Goal: Contribute content: Contribute content

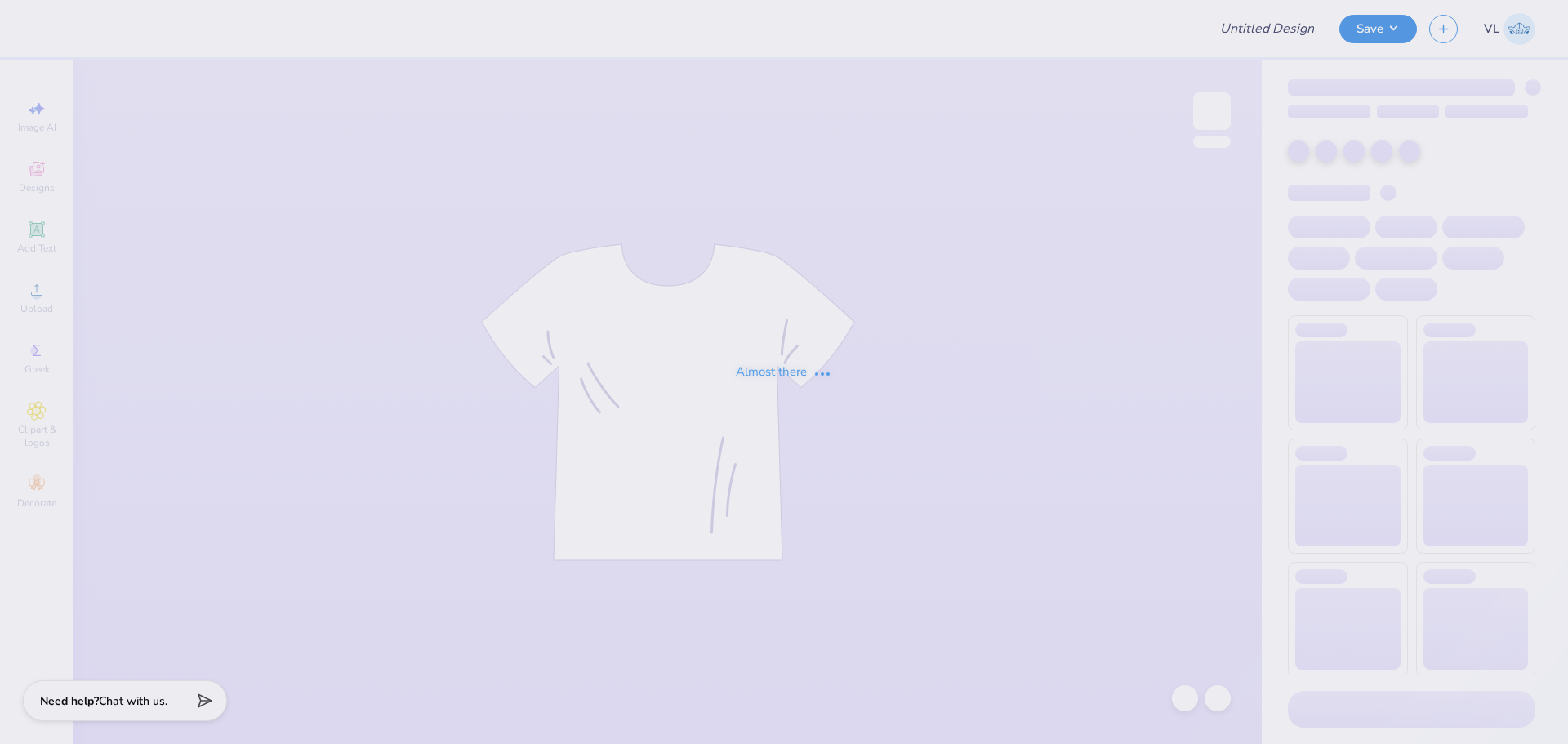
type input "Laf Pi Phi Parents Weekend"
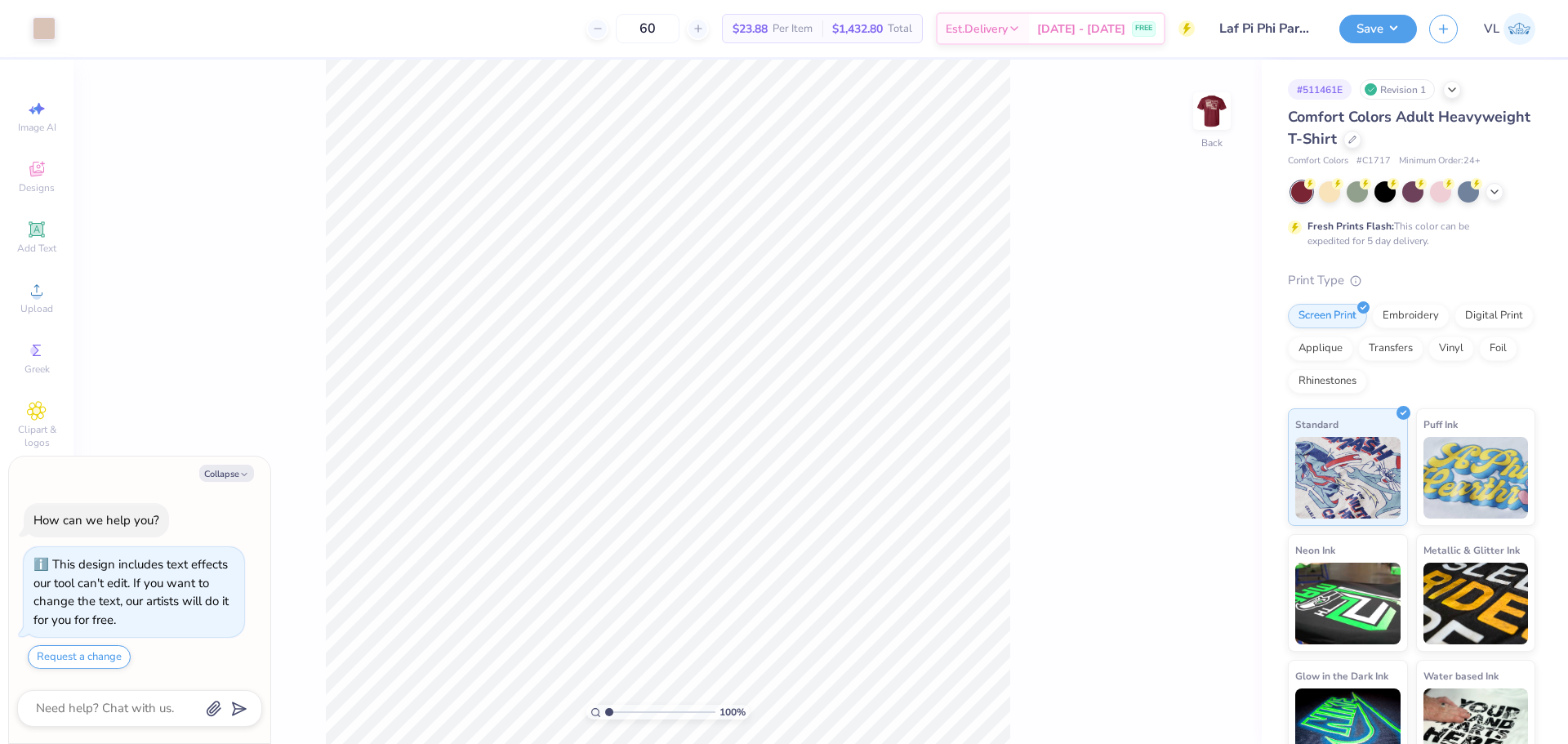
type textarea "x"
drag, startPoint x: 608, startPoint y: 708, endPoint x: 635, endPoint y: 713, distance: 27.5
type input "3.42"
click at [635, 713] on input "range" at bounding box center [660, 712] width 110 height 15
click at [1207, 133] on img at bounding box center [1211, 111] width 65 height 65
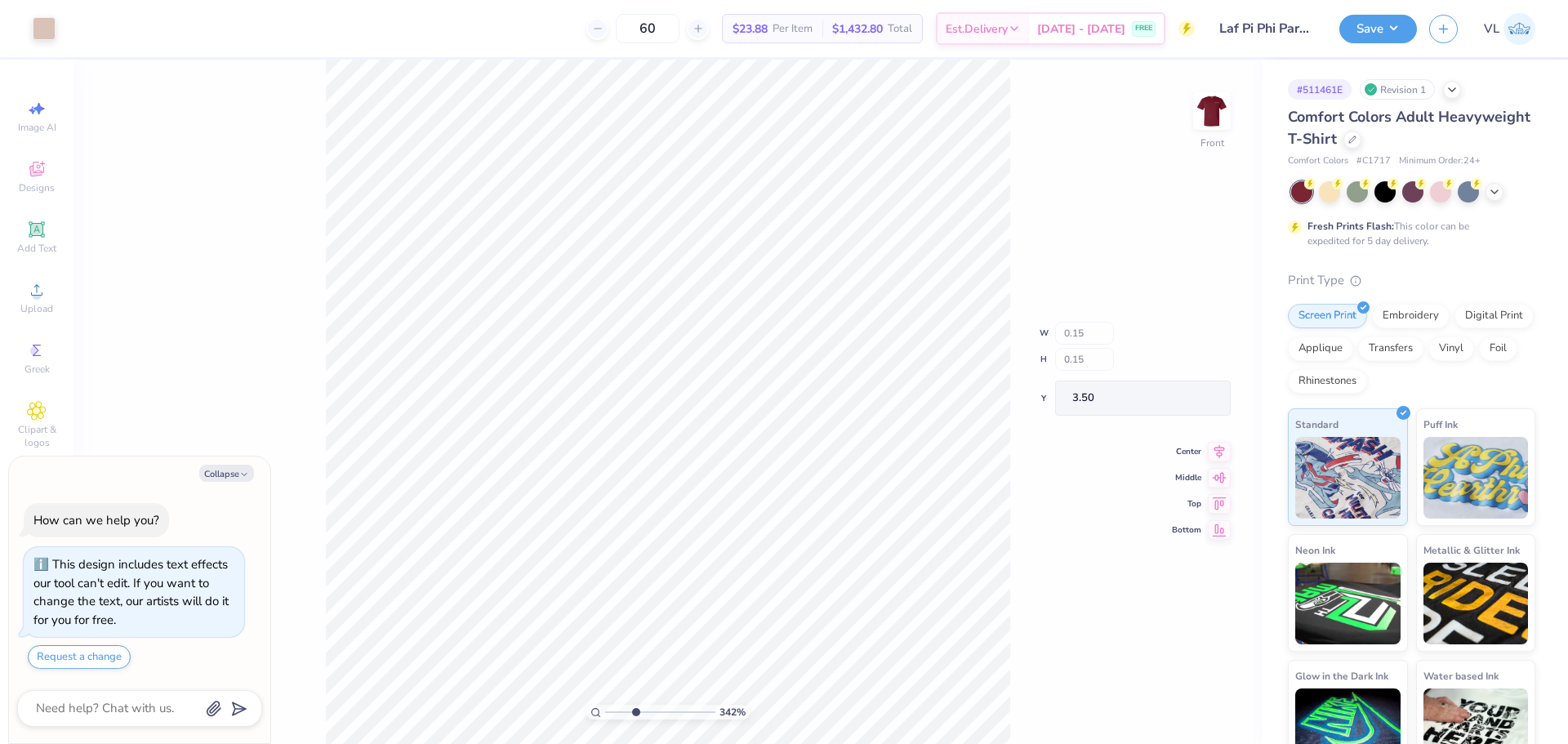
type textarea "x"
drag, startPoint x: 639, startPoint y: 708, endPoint x: 595, endPoint y: 706, distance: 44.0
type input "1"
click at [605, 706] on input "range" at bounding box center [660, 712] width 110 height 15
click at [54, 292] on div "Upload" at bounding box center [37, 298] width 57 height 48
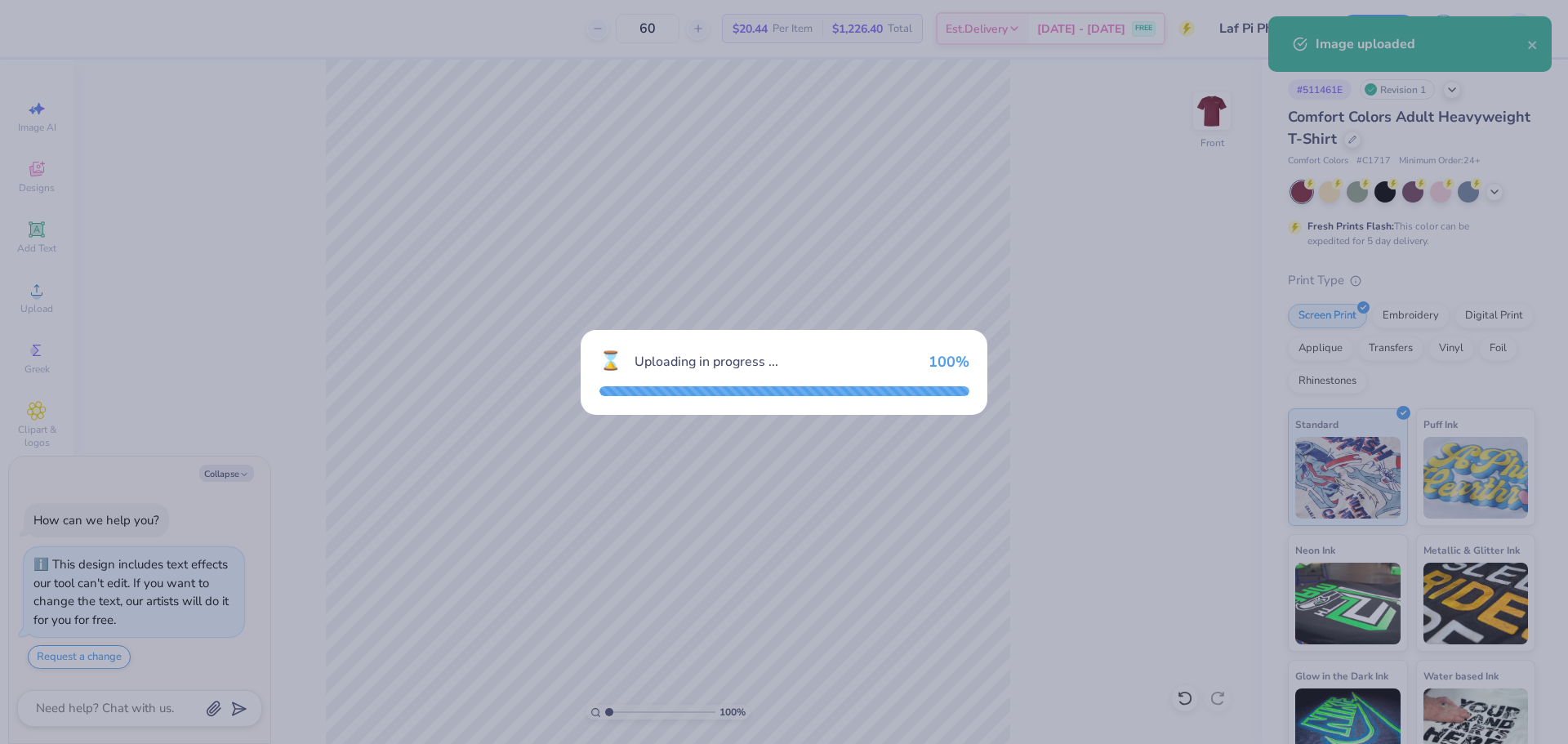
type textarea "x"
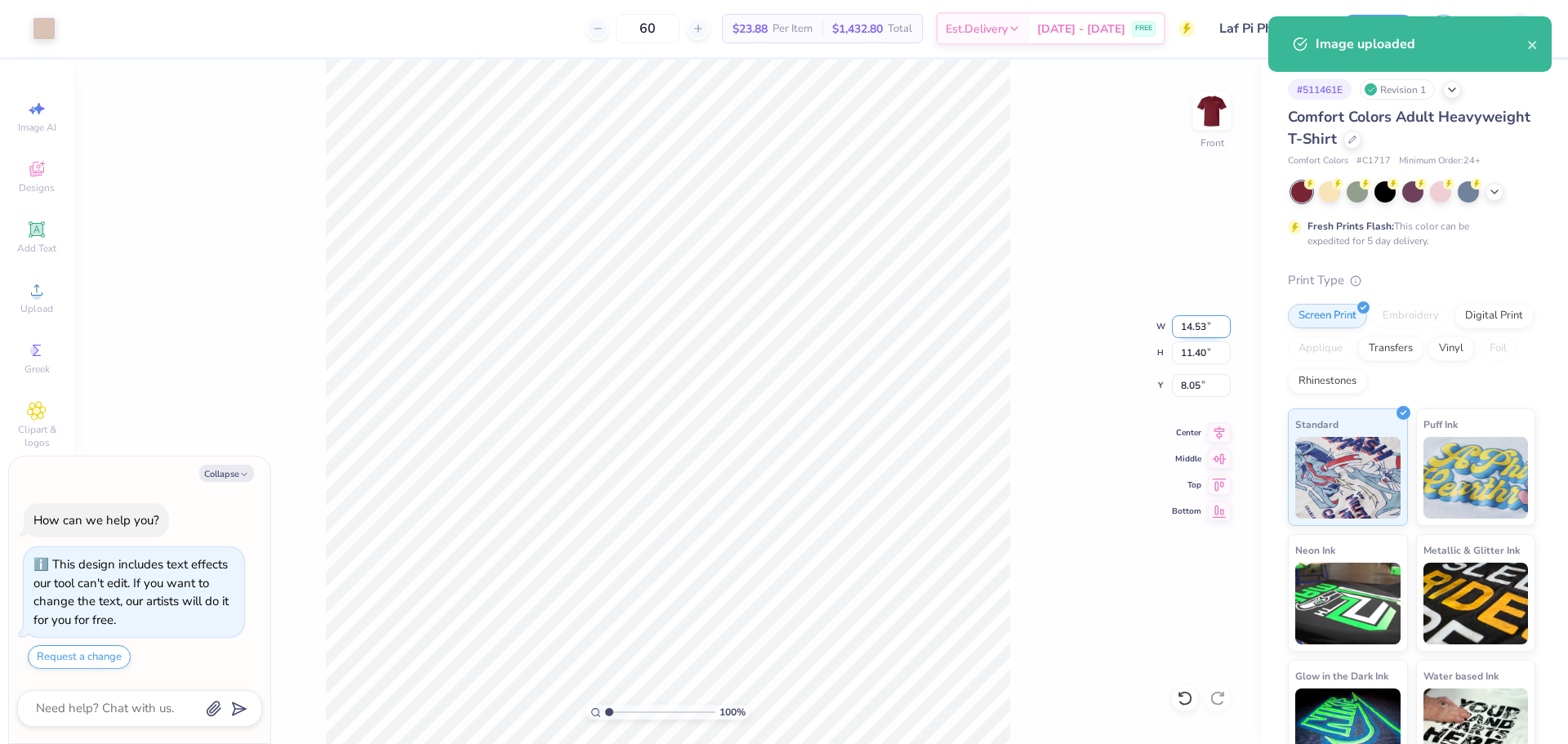
click at [1196, 335] on input "14.53" at bounding box center [1200, 327] width 59 height 23
type input "12"
type textarea "x"
type input "12.00"
type input "9.41"
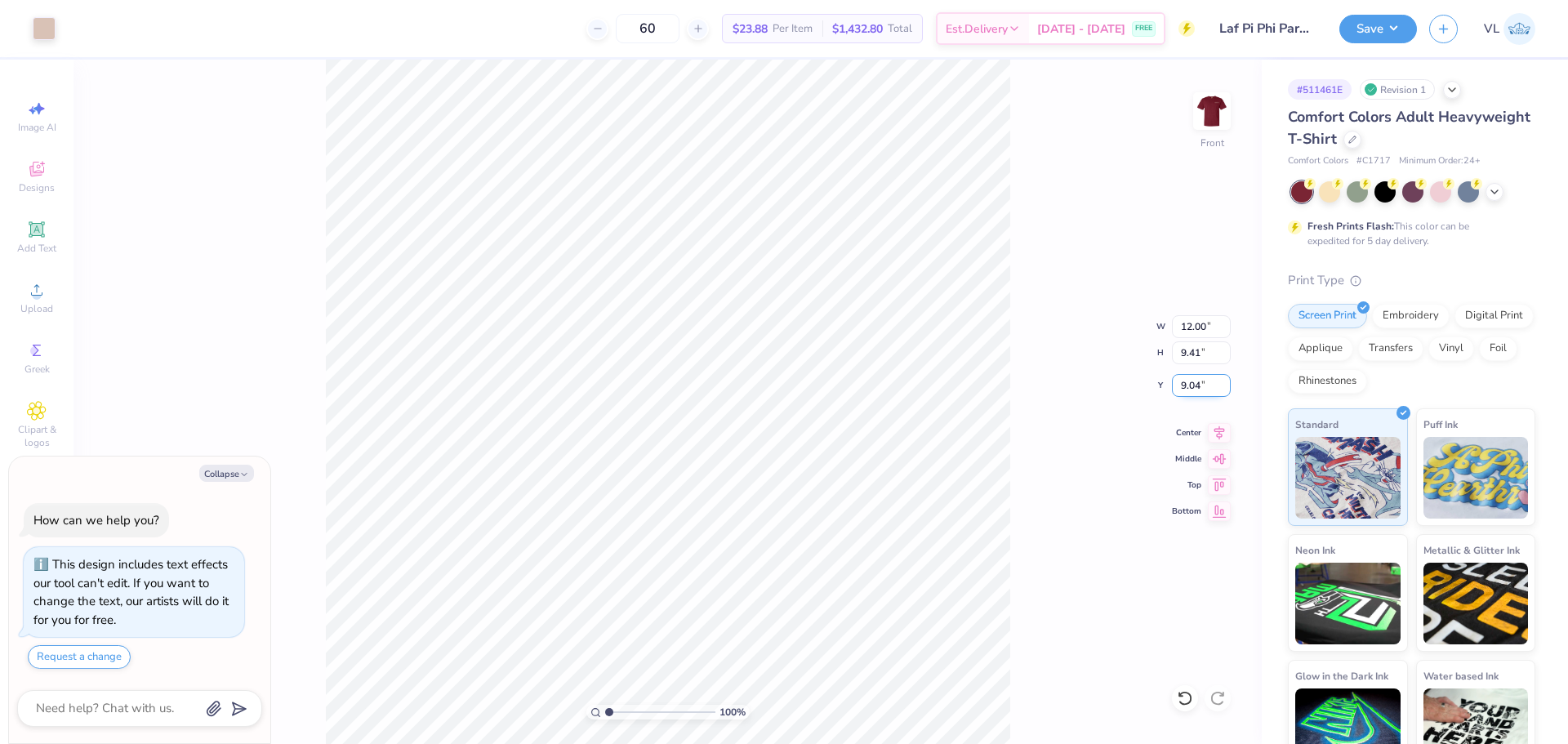
click at [1197, 387] on input "9.04" at bounding box center [1200, 385] width 59 height 23
type input "3"
type textarea "x"
type input "3.00"
click at [1379, 27] on button "Save" at bounding box center [1377, 26] width 78 height 28
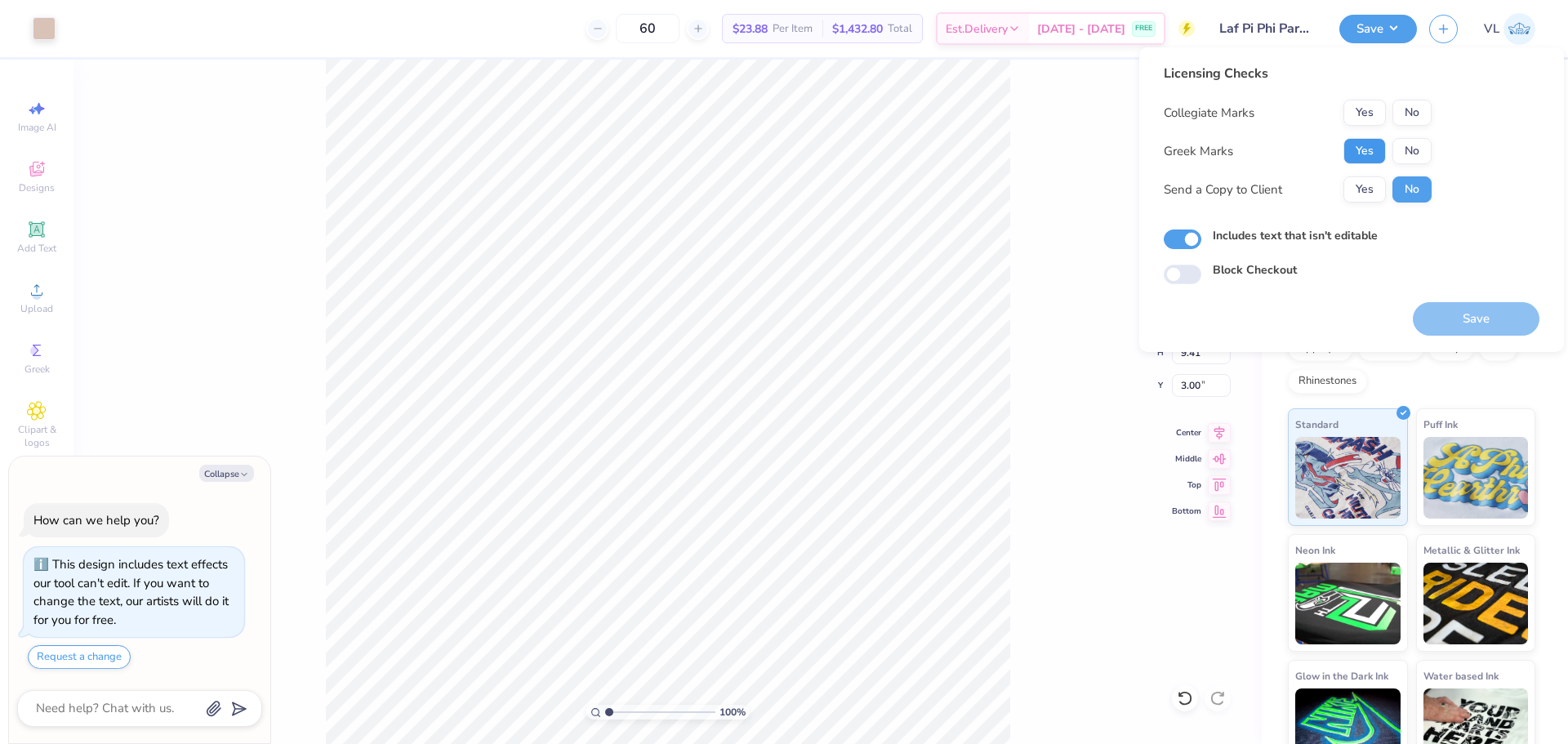
click at [1371, 151] on button "Yes" at bounding box center [1365, 151] width 43 height 27
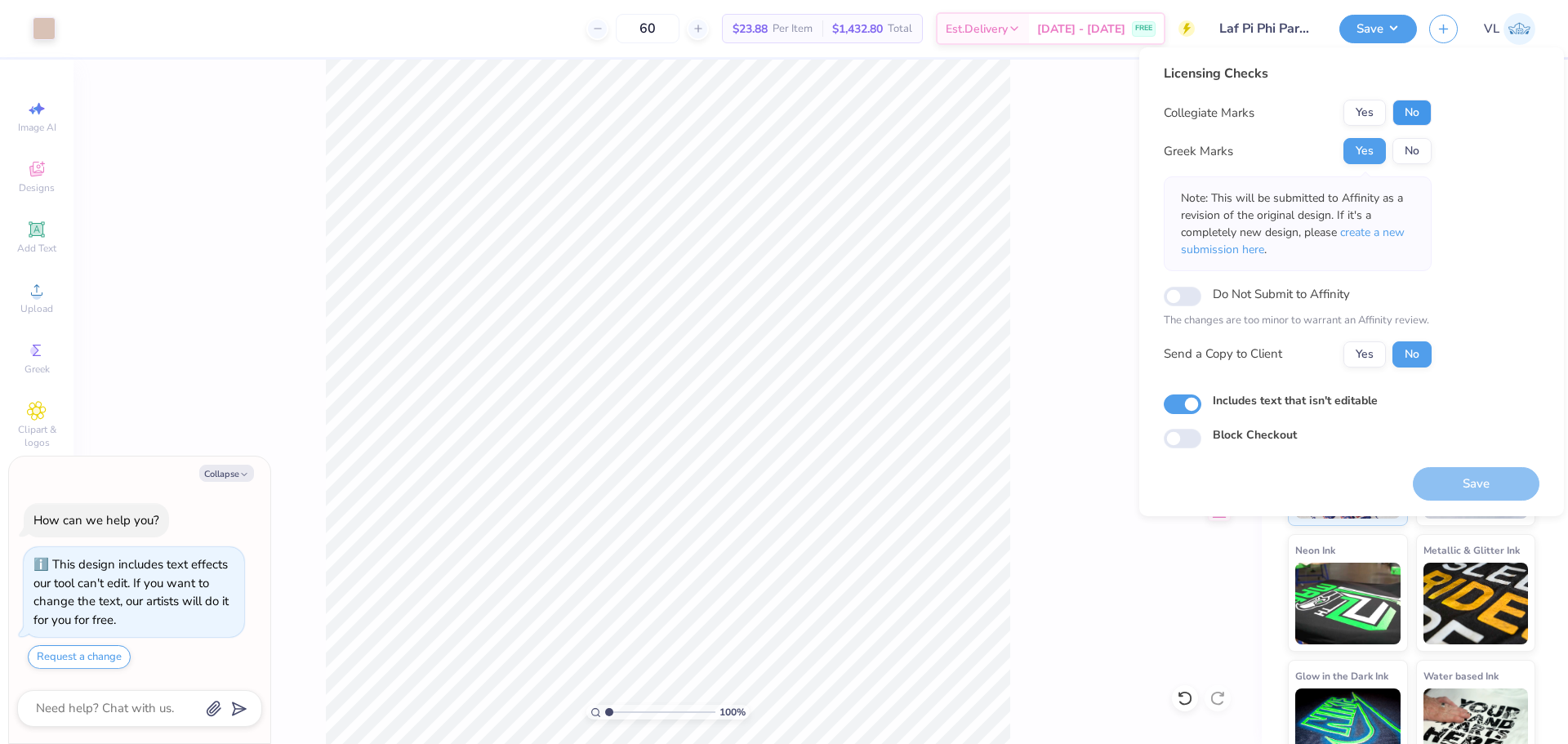
click at [1406, 116] on button "No" at bounding box center [1412, 113] width 39 height 27
type textarea "x"
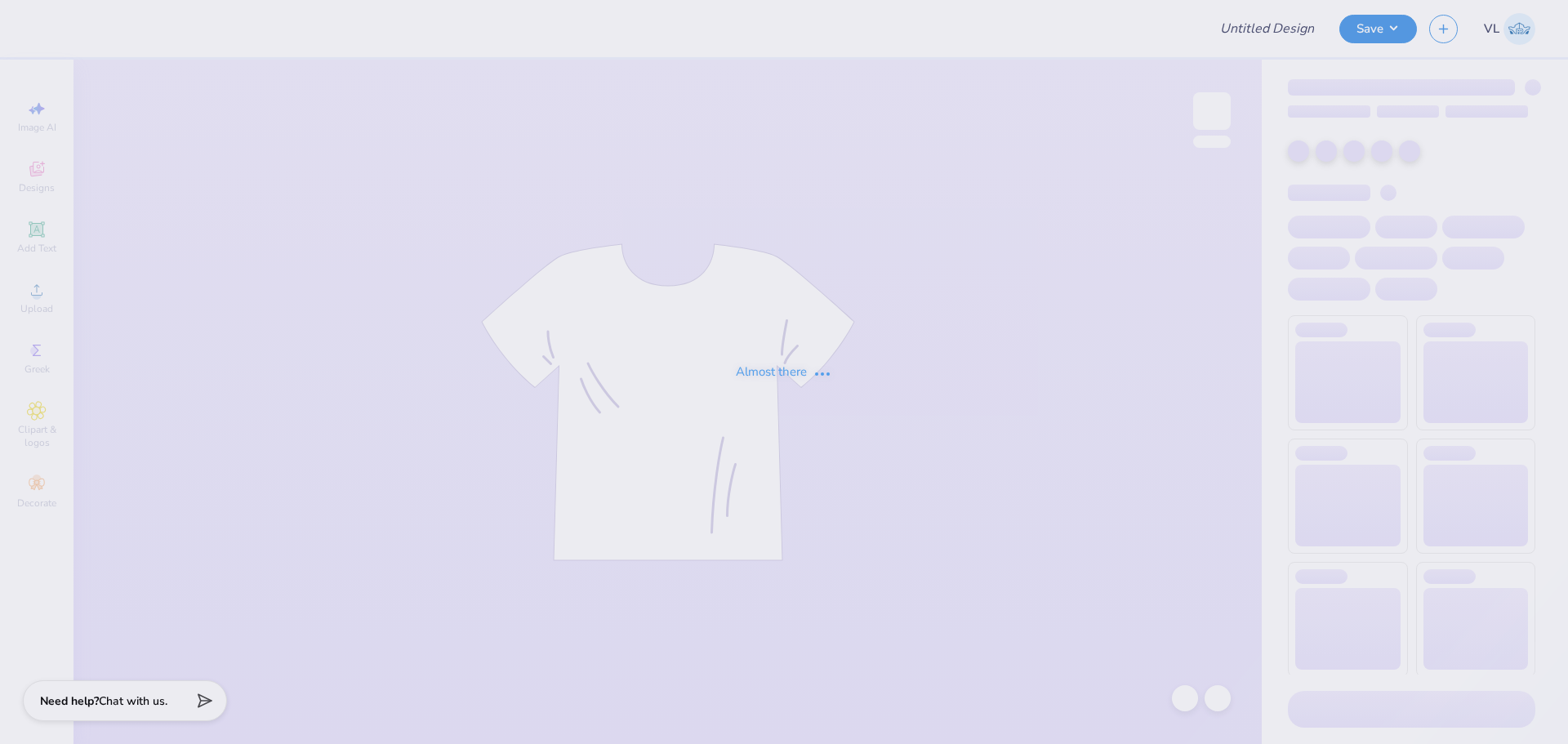
type input "Laf Pi Phi Parents Weekend"
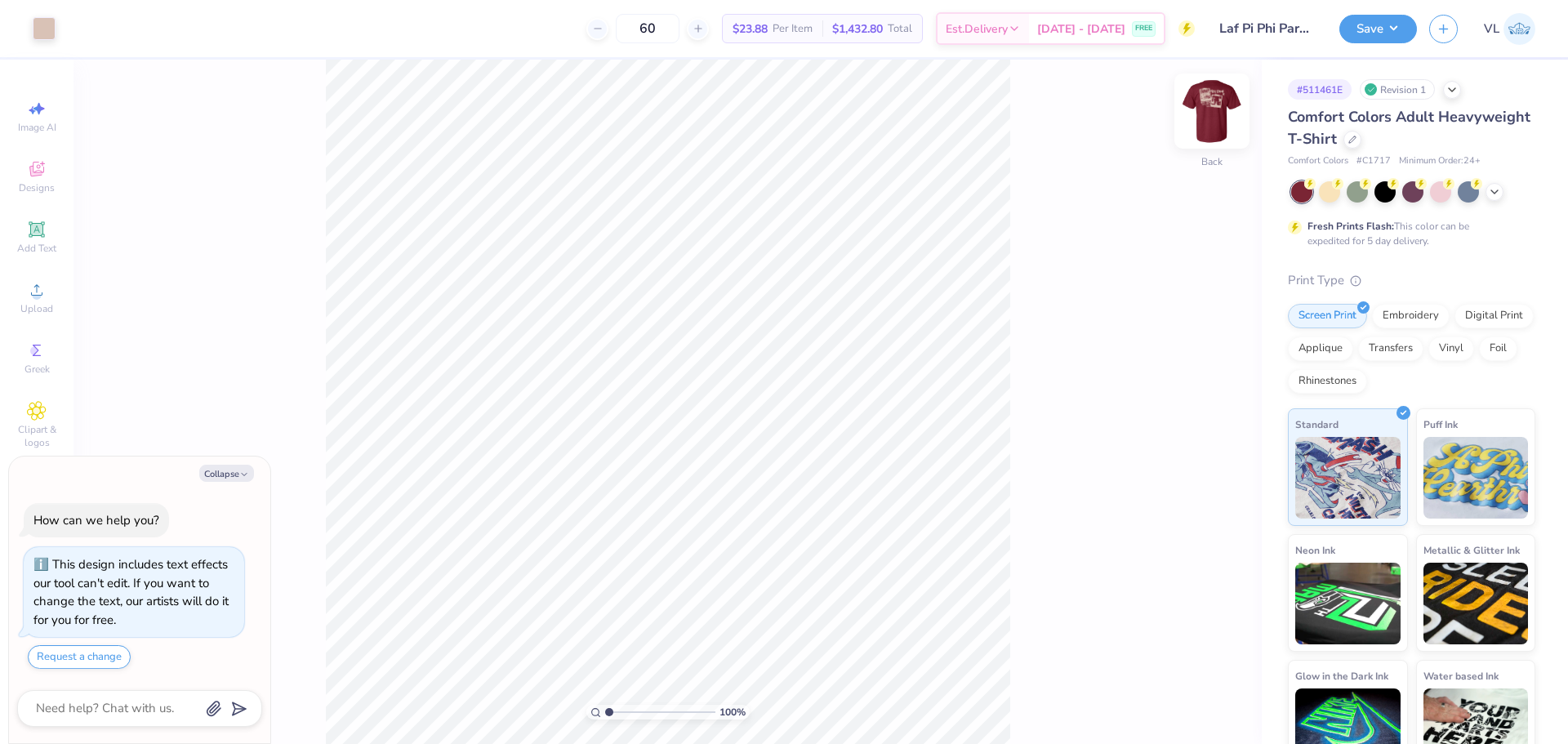
click at [1204, 107] on img at bounding box center [1211, 111] width 65 height 65
type textarea "x"
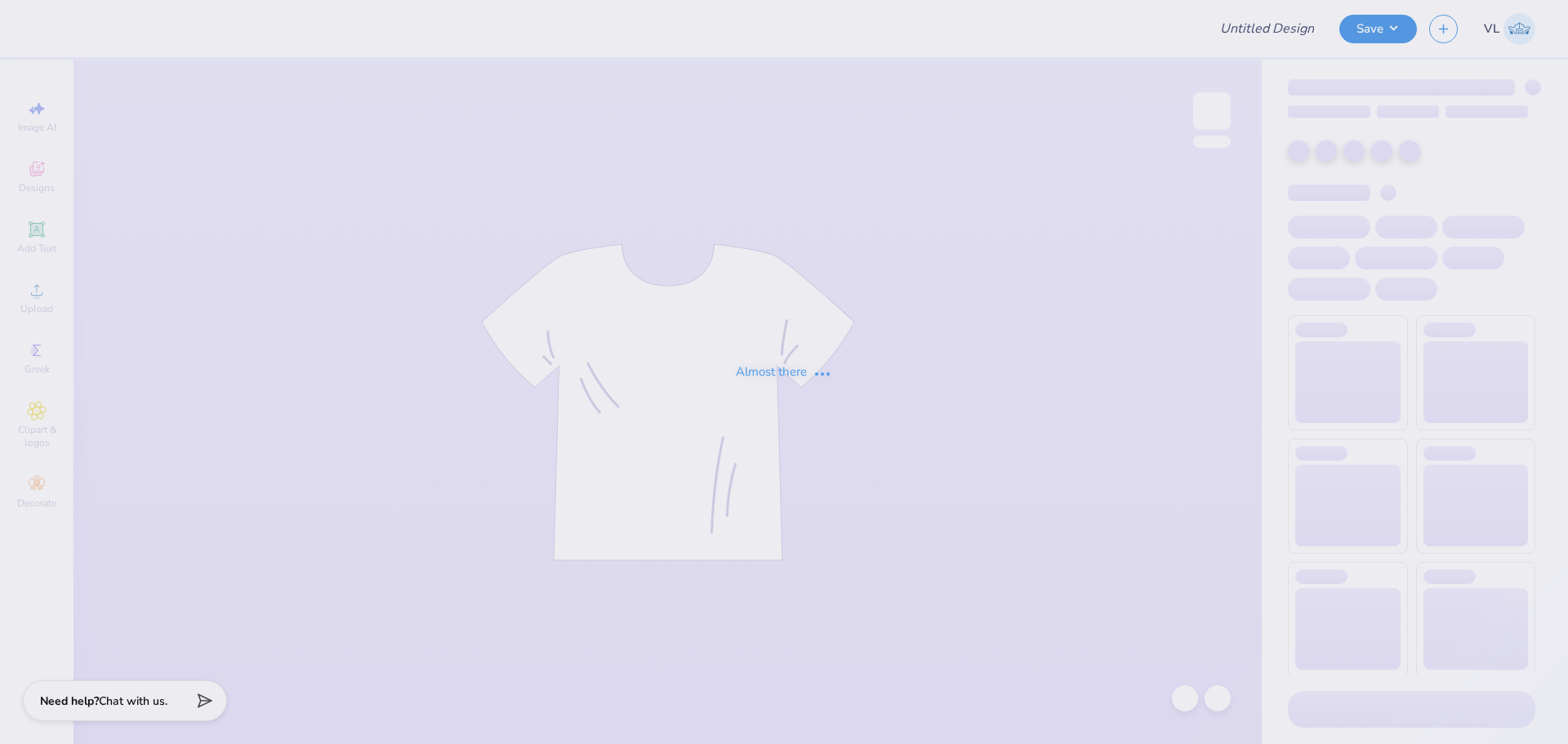
type input "Laf Pi Phi Parents Weekend"
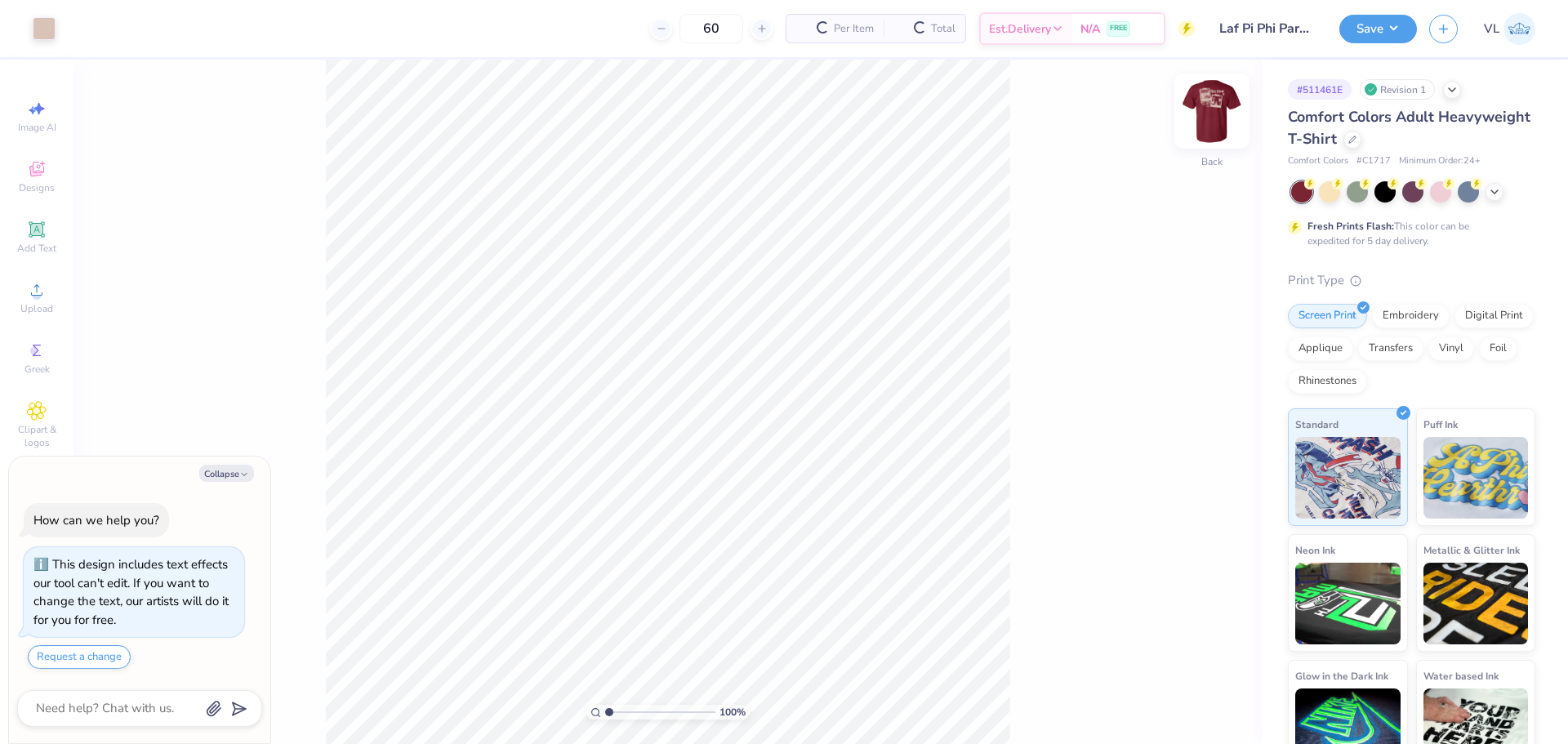
click at [1202, 112] on img at bounding box center [1211, 111] width 65 height 65
click at [43, 275] on div "Upload" at bounding box center [37, 298] width 57 height 48
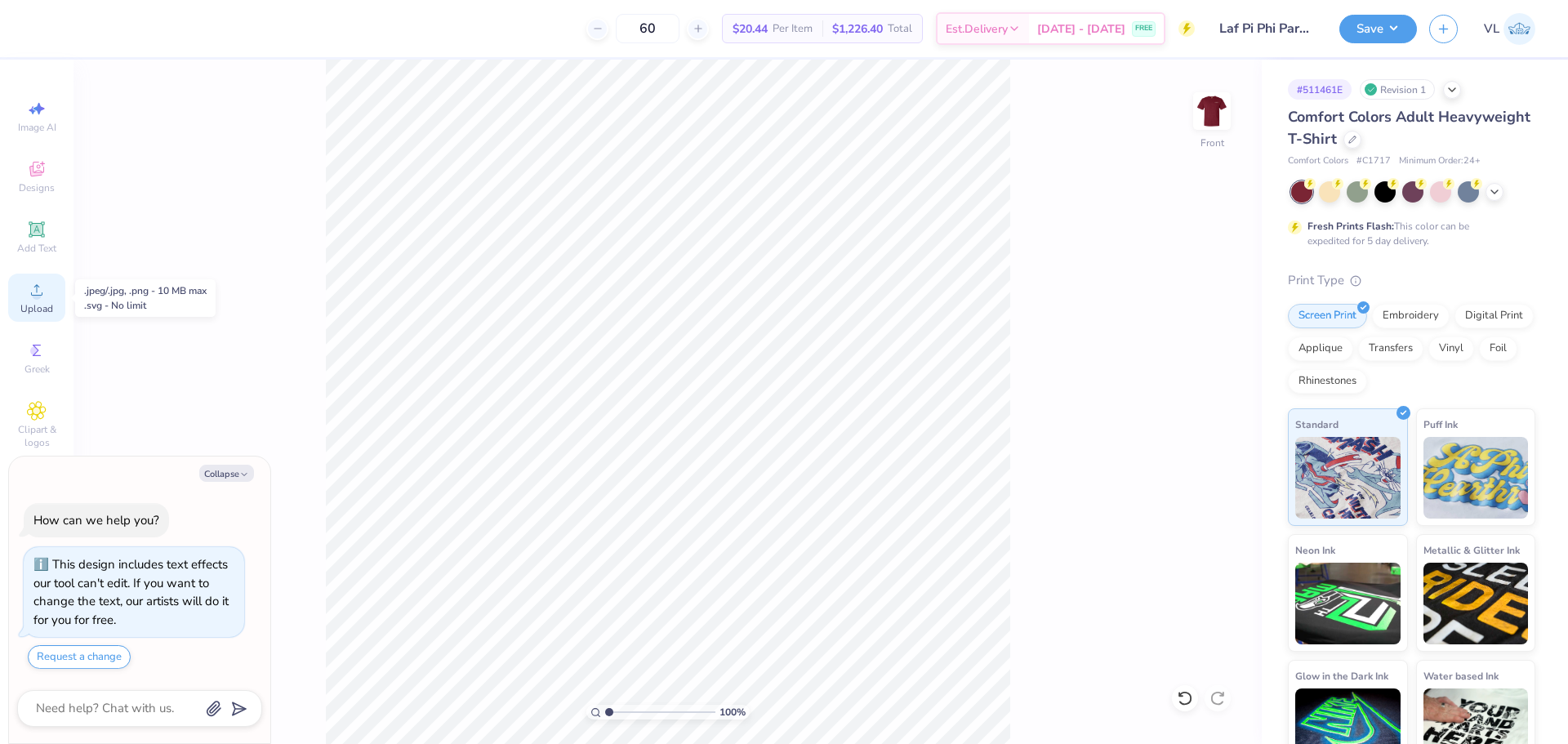
click at [43, 294] on icon at bounding box center [36, 289] width 11 height 11
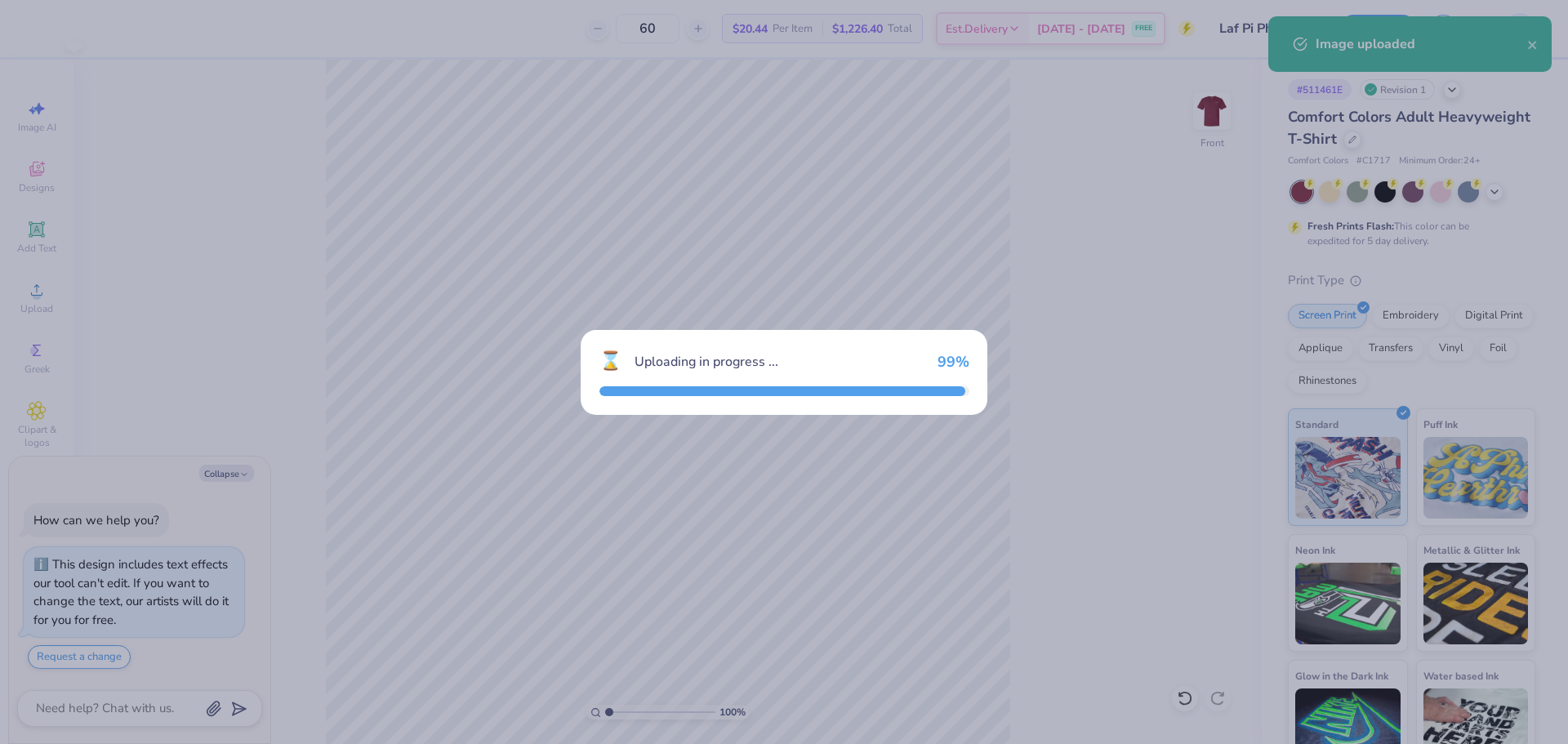
type textarea "x"
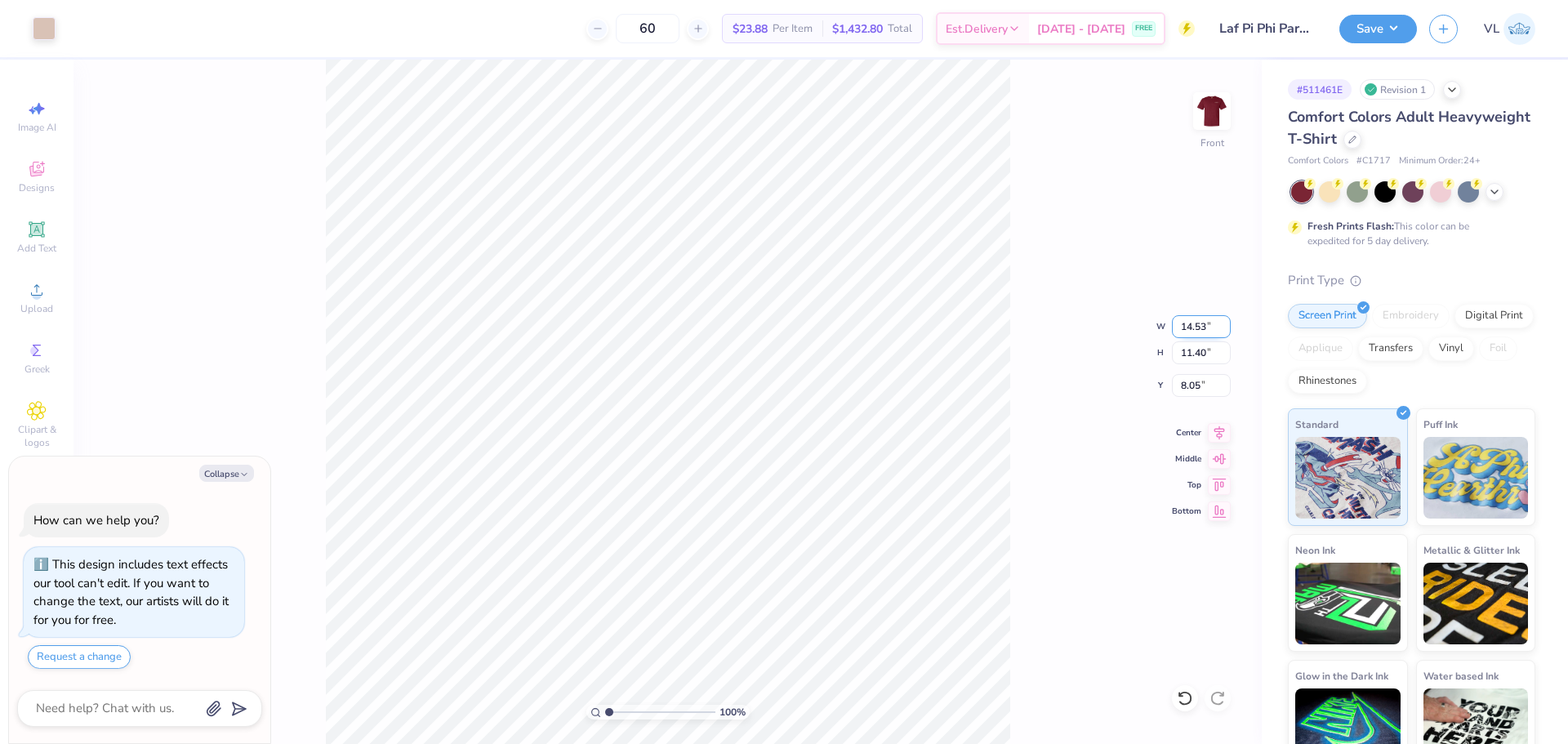
click at [1191, 335] on input "14.53" at bounding box center [1200, 327] width 59 height 23
type input "12"
type textarea "x"
type input "12.00"
type input "9.41"
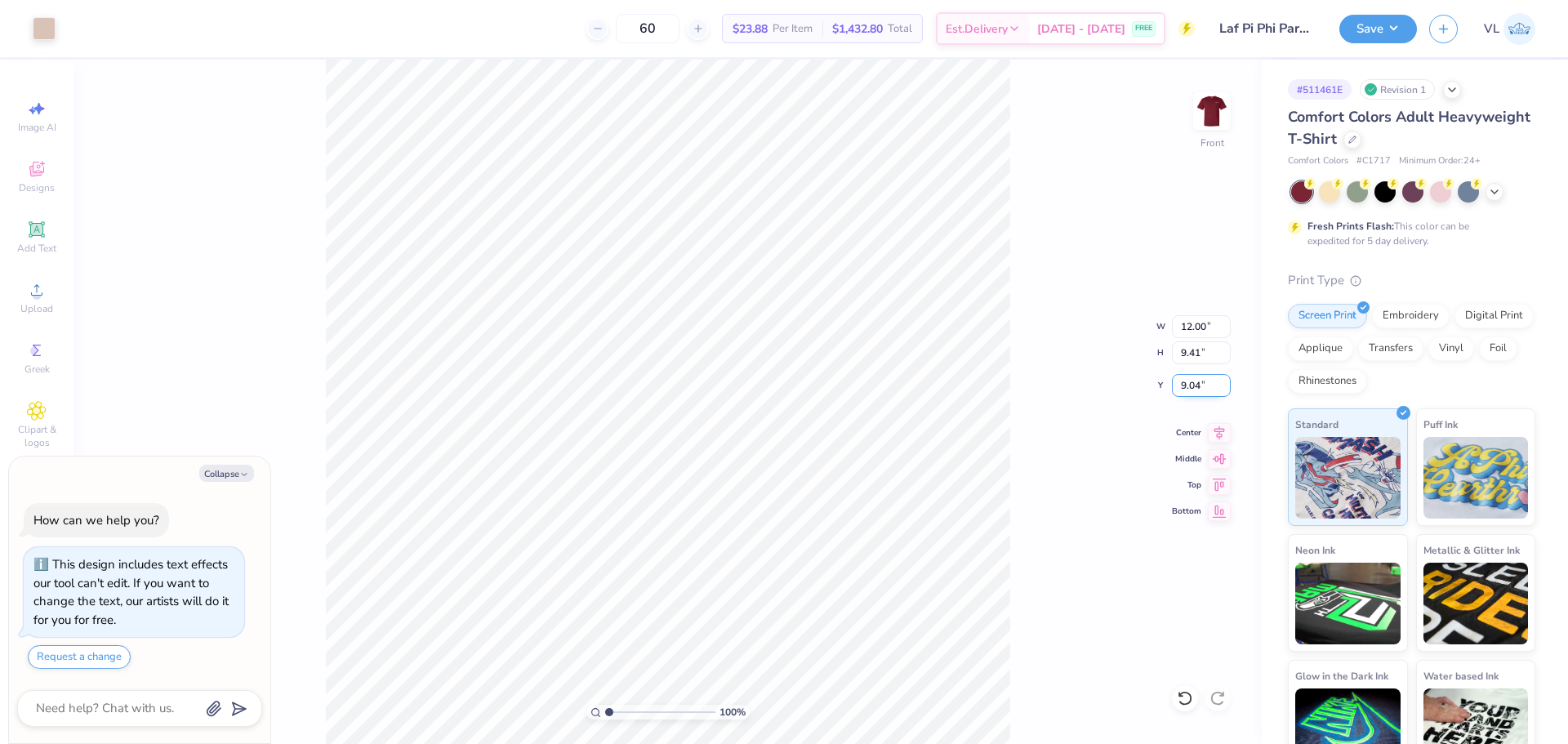
click at [1185, 393] on input "9.04" at bounding box center [1200, 385] width 59 height 23
type input "3"
type textarea "x"
type input "3.00"
click at [1389, 23] on button "Save" at bounding box center [1377, 26] width 78 height 28
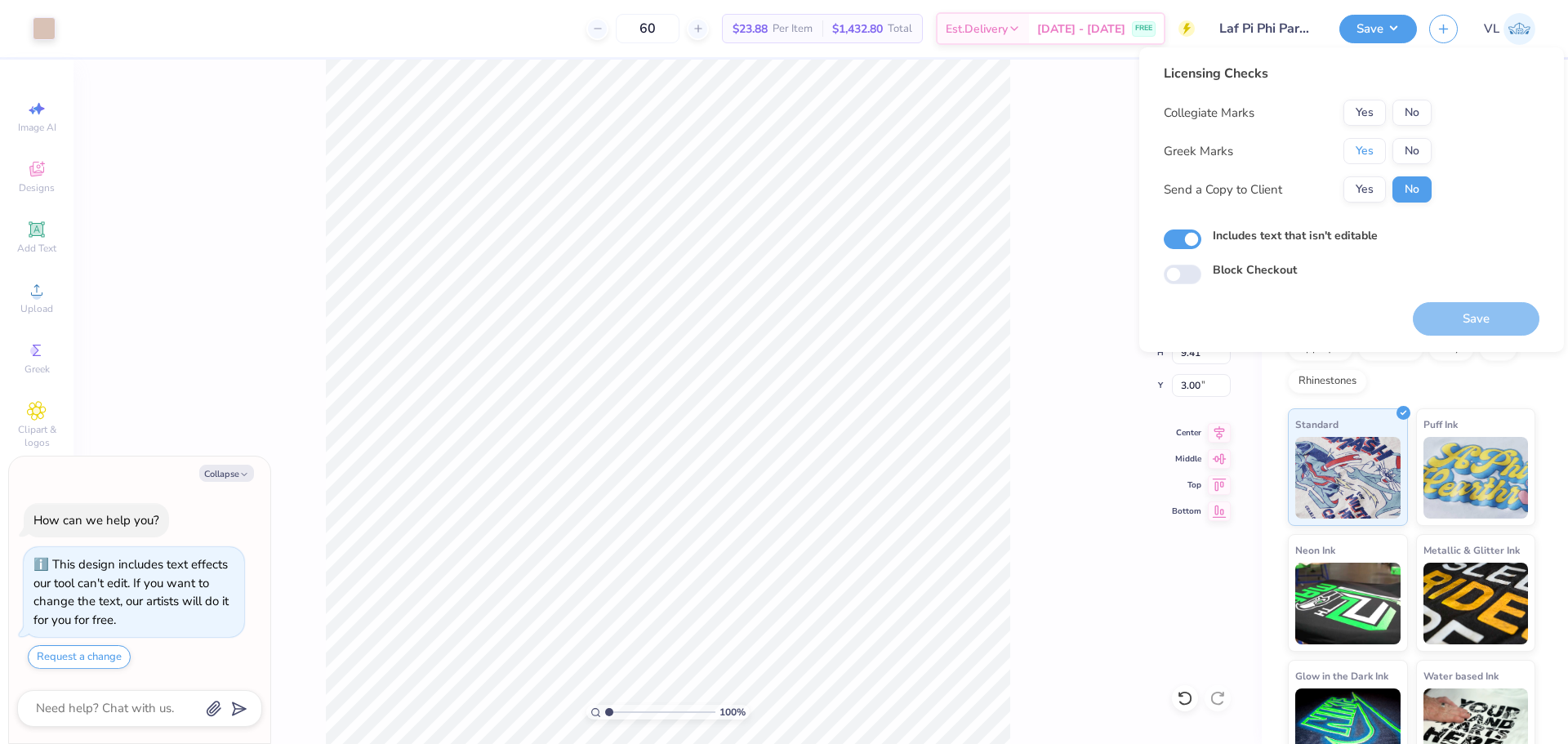
drag, startPoint x: 1377, startPoint y: 142, endPoint x: 1404, endPoint y: 133, distance: 28.5
click at [1380, 141] on button "Yes" at bounding box center [1365, 151] width 43 height 27
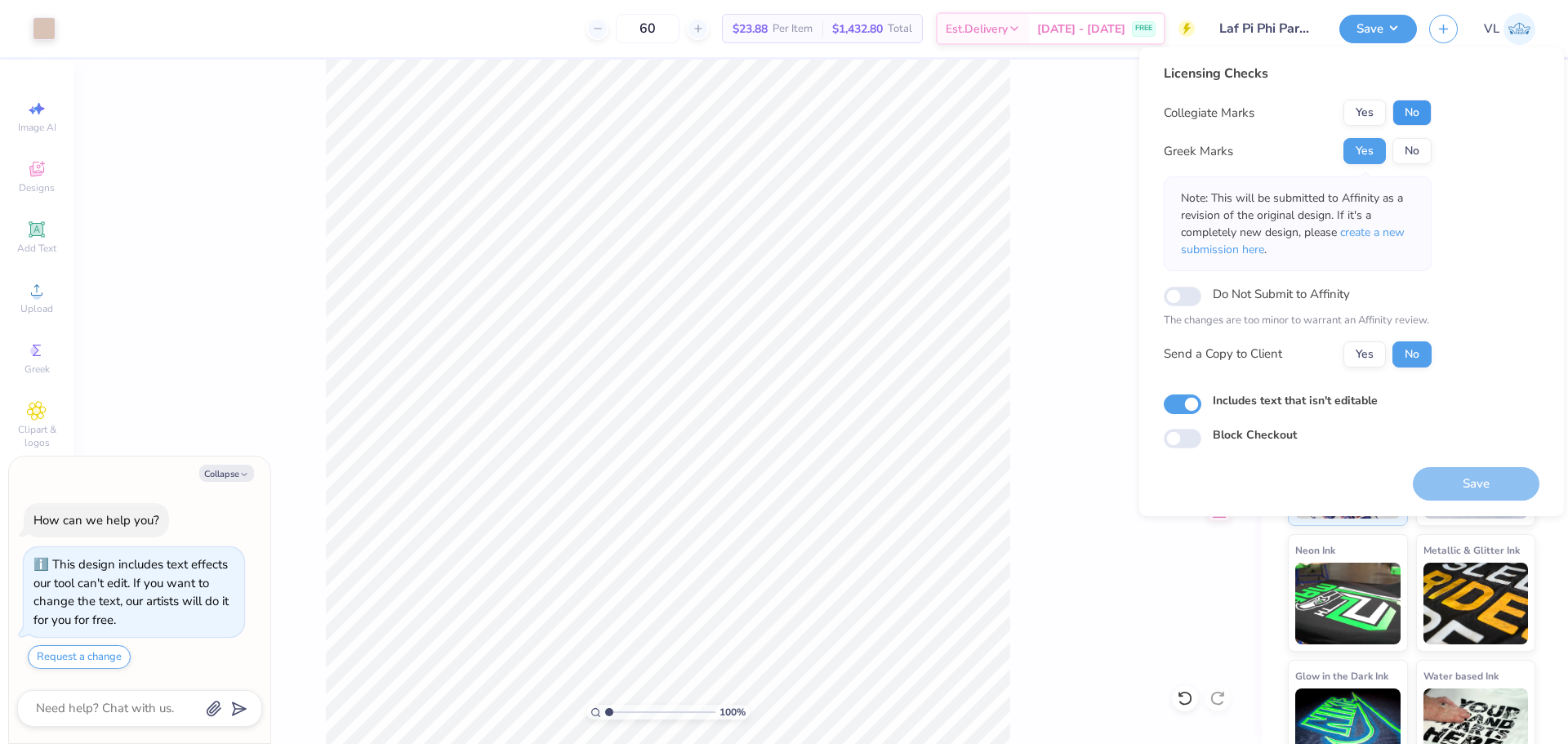
click at [1416, 102] on button "No" at bounding box center [1412, 113] width 39 height 27
click at [1483, 481] on button "Save" at bounding box center [1476, 483] width 127 height 33
type textarea "x"
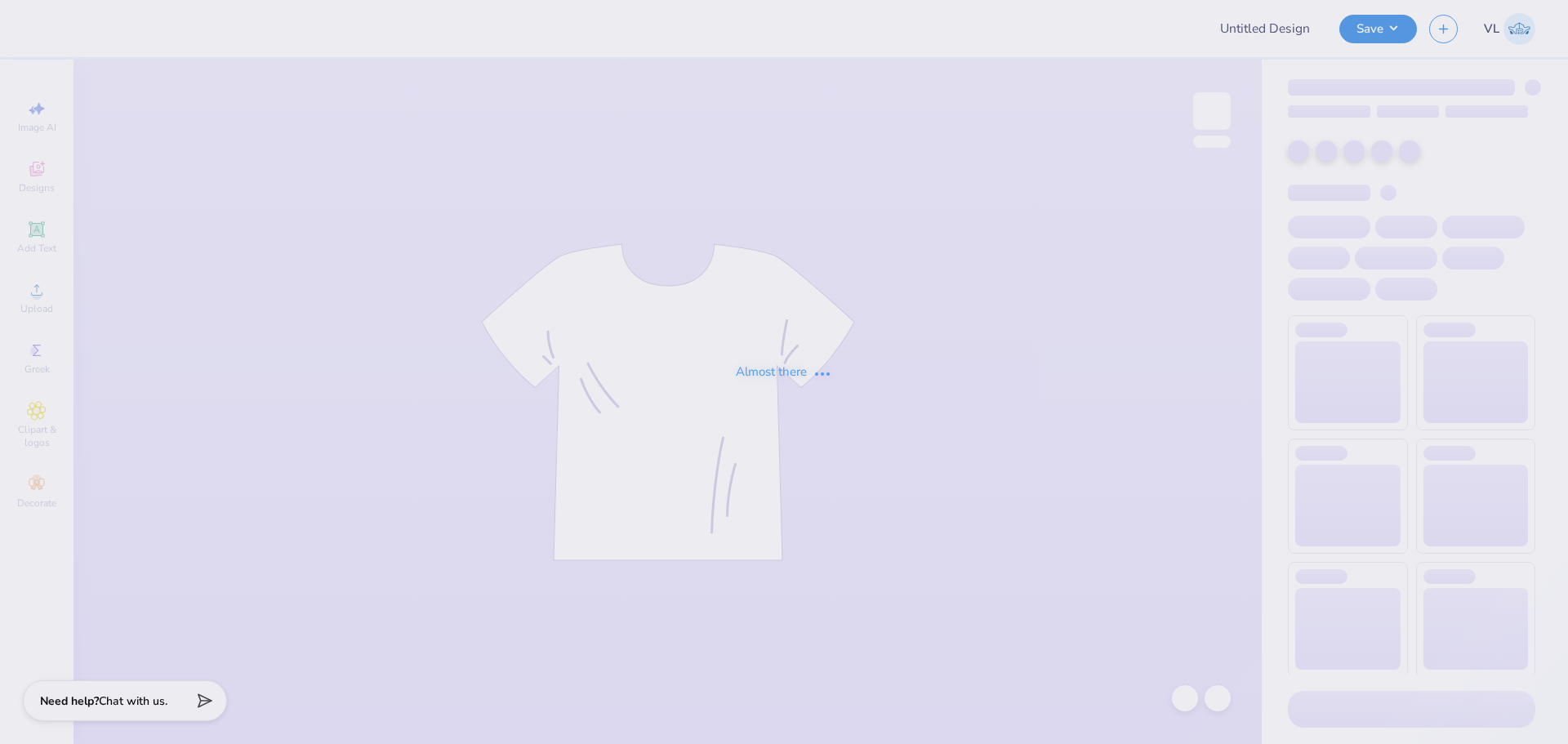
type input "SSA UVA"
